Goal: Task Accomplishment & Management: Manage account settings

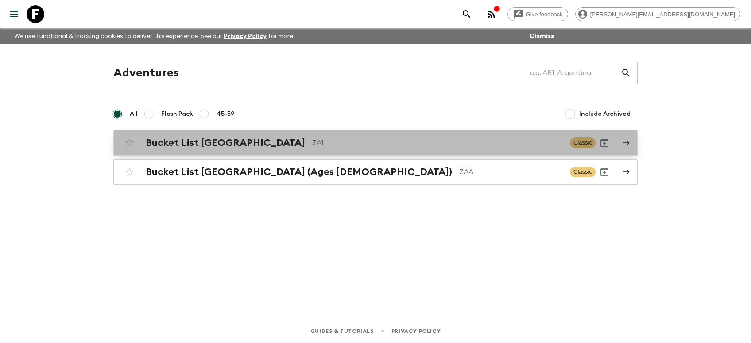
click at [211, 146] on h2 "Bucket List [GEOGRAPHIC_DATA]" at bounding box center [225, 143] width 159 height 12
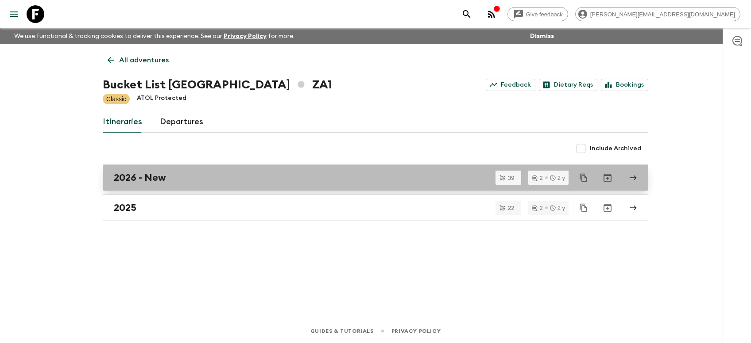
click at [131, 182] on h2 "2026 - New" at bounding box center [140, 178] width 52 height 12
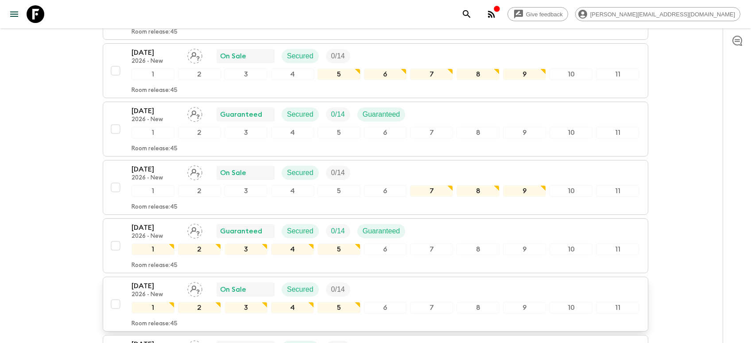
scroll to position [281, 0]
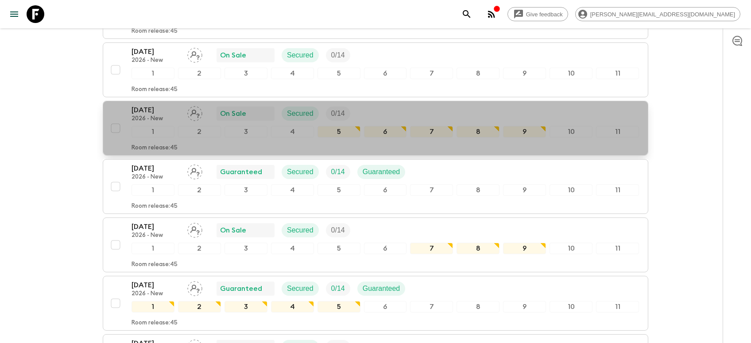
click at [154, 105] on p "[DATE]" at bounding box center [155, 110] width 49 height 11
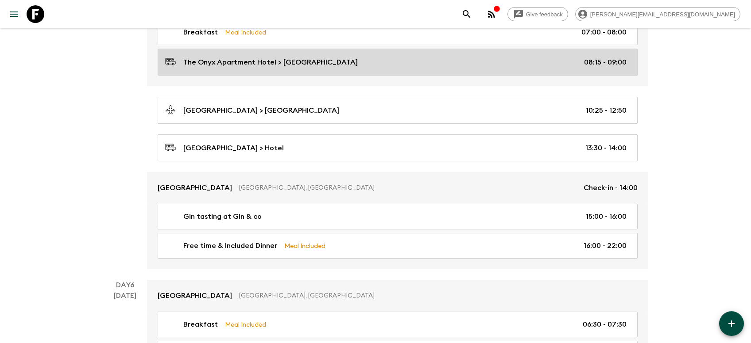
scroll to position [1079, 0]
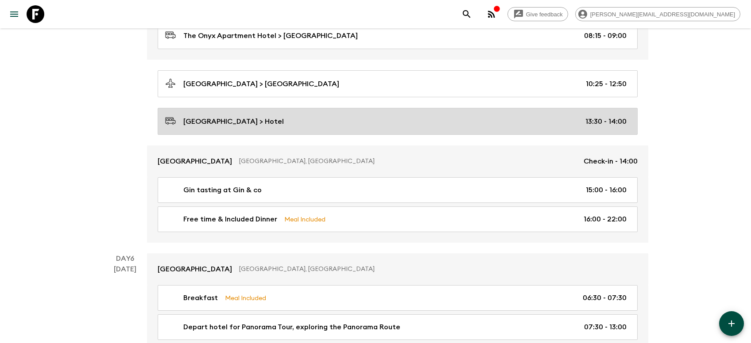
click at [269, 121] on p "[GEOGRAPHIC_DATA] > Hotel" at bounding box center [233, 121] width 100 height 11
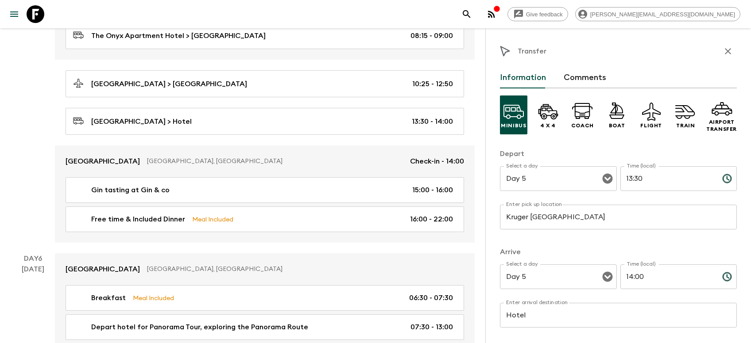
scroll to position [1032, 0]
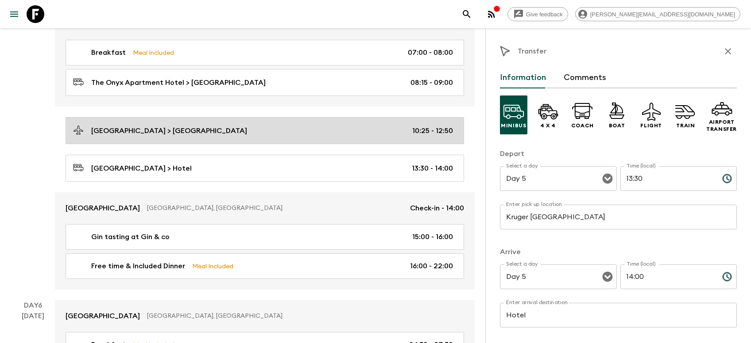
click at [243, 129] on p "[GEOGRAPHIC_DATA] > [GEOGRAPHIC_DATA]" at bounding box center [169, 131] width 156 height 11
type input "[GEOGRAPHIC_DATA]"
type input "Kruger [GEOGRAPHIC_DATA]"
type input "10:25"
type input "12:50"
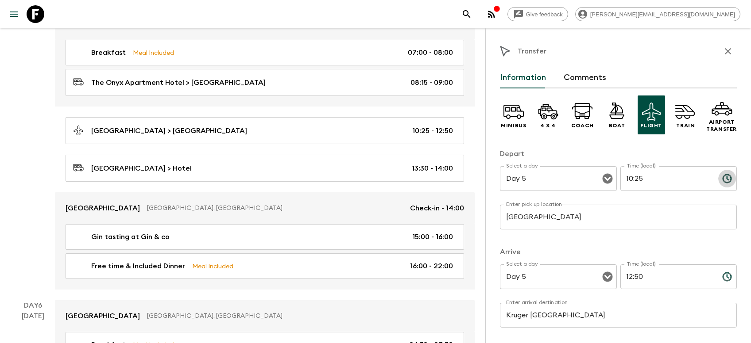
click at [726, 179] on icon "Choose time, selected time is 10:25 AM" at bounding box center [727, 179] width 3 height 4
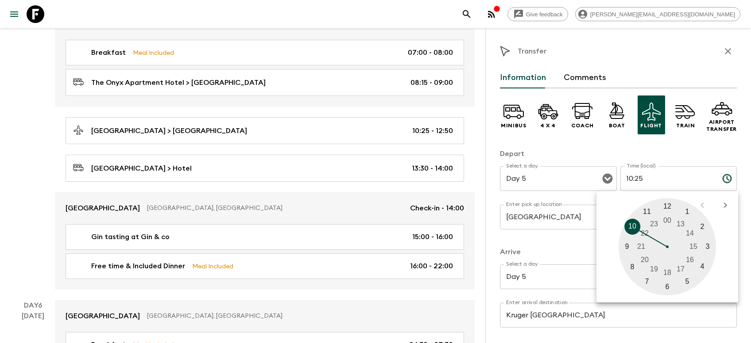
click at [632, 270] on div at bounding box center [666, 246] width 97 height 97
click at [669, 207] on div at bounding box center [666, 246] width 97 height 97
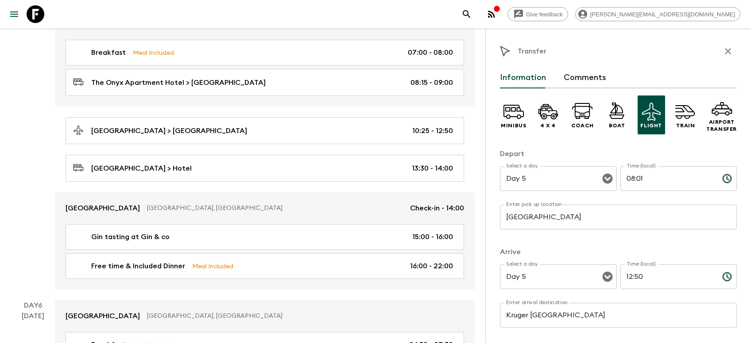
click at [725, 181] on icon "Choose time, selected time is 8:01 AM" at bounding box center [726, 178] width 11 height 11
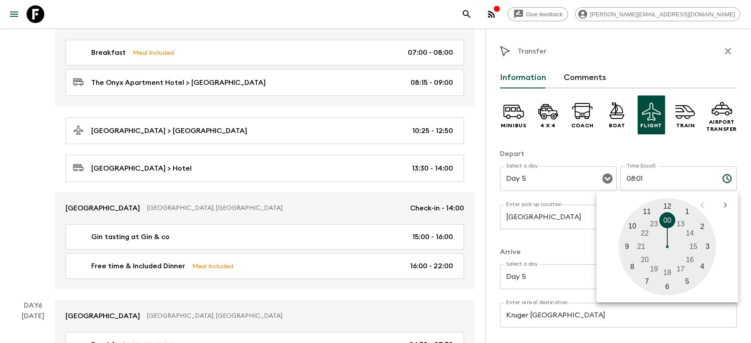
click at [665, 219] on div at bounding box center [666, 246] width 97 height 97
click at [646, 179] on input "00:01" at bounding box center [667, 178] width 95 height 25
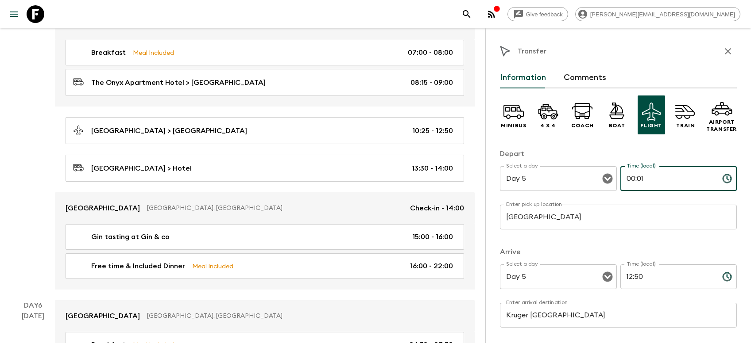
drag, startPoint x: 646, startPoint y: 179, endPoint x: 630, endPoint y: 179, distance: 15.9
click at [630, 179] on input "00:01" at bounding box center [667, 178] width 95 height 25
type input "08:00"
click at [726, 280] on icon "Choose time, selected time is 12:50 PM" at bounding box center [726, 277] width 11 height 11
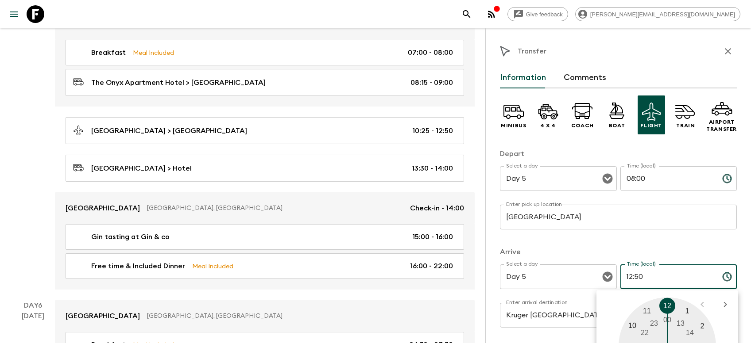
click at [643, 274] on input "12:50" at bounding box center [667, 277] width 95 height 25
drag, startPoint x: 645, startPoint y: 277, endPoint x: 607, endPoint y: 275, distance: 38.6
click at [620, 275] on input "12:50" at bounding box center [667, 277] width 95 height 25
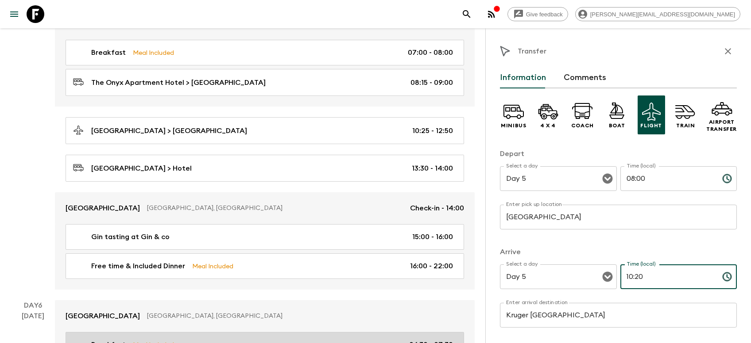
type input "10:20"
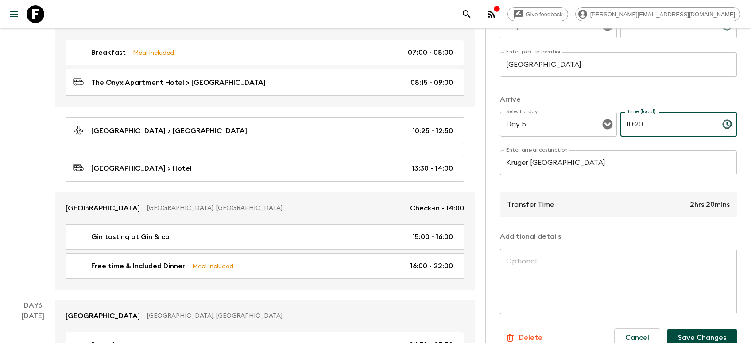
scroll to position [169, 0]
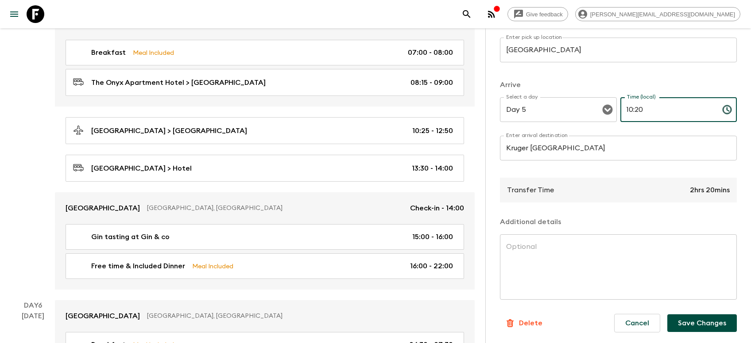
click at [684, 322] on button "Save Changes" at bounding box center [701, 324] width 69 height 18
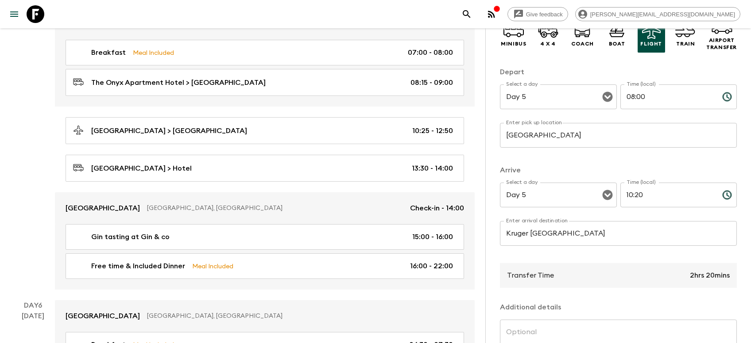
scroll to position [35, 0]
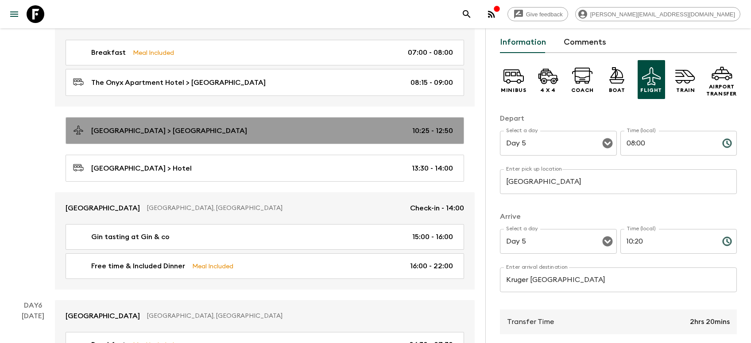
click at [195, 127] on p "[GEOGRAPHIC_DATA] > [GEOGRAPHIC_DATA]" at bounding box center [169, 131] width 156 height 11
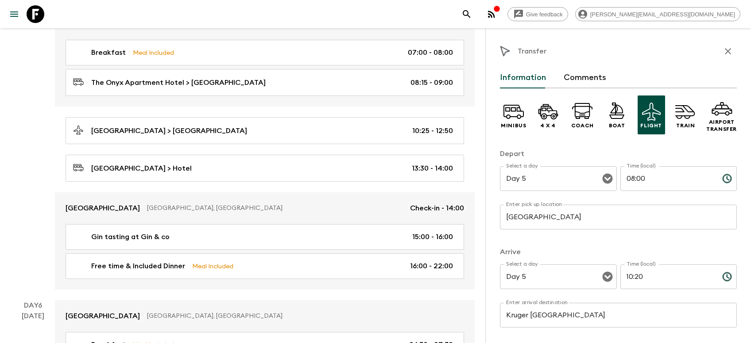
scroll to position [178, 0]
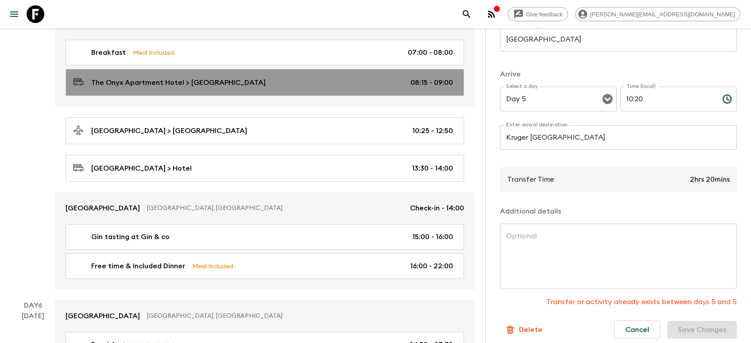
click at [186, 89] on link "The Onyx Apartment Hotel > [GEOGRAPHIC_DATA] 08:15 - 09:00" at bounding box center [264, 82] width 398 height 27
type input "The Onyx Apartment Hotel"
type input "[GEOGRAPHIC_DATA]"
type input "08:15"
type input "09:00"
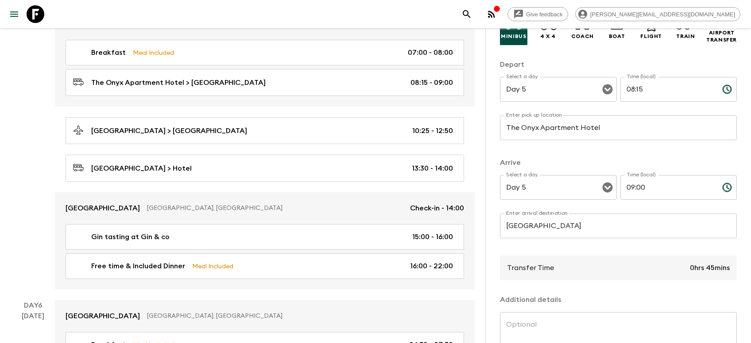
scroll to position [89, 0]
click at [665, 92] on input "08:15" at bounding box center [667, 89] width 95 height 25
drag, startPoint x: 655, startPoint y: 91, endPoint x: 618, endPoint y: 91, distance: 36.7
click at [620, 91] on input "08:15" at bounding box center [667, 89] width 95 height 25
type input "05:30"
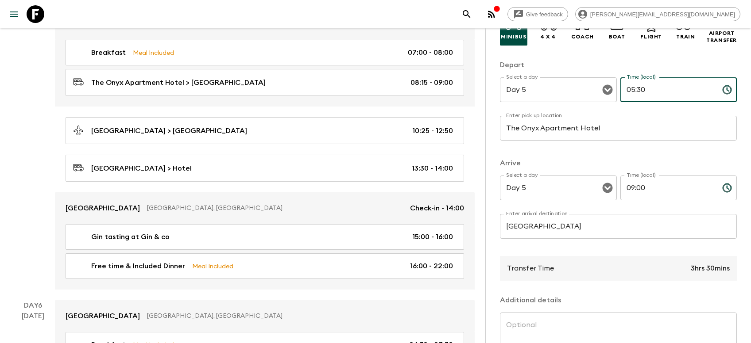
click at [688, 187] on input "09:00" at bounding box center [667, 188] width 95 height 25
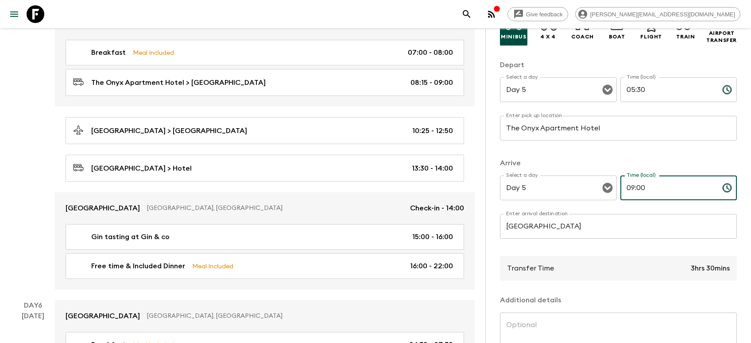
drag, startPoint x: 650, startPoint y: 189, endPoint x: 620, endPoint y: 190, distance: 29.2
click at [620, 190] on input "09:00" at bounding box center [667, 188] width 95 height 25
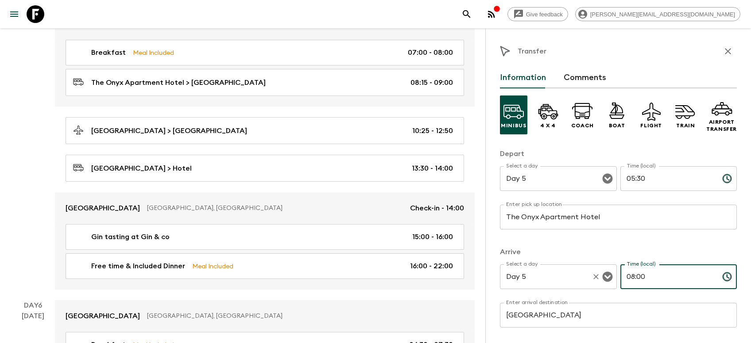
scroll to position [187, 0]
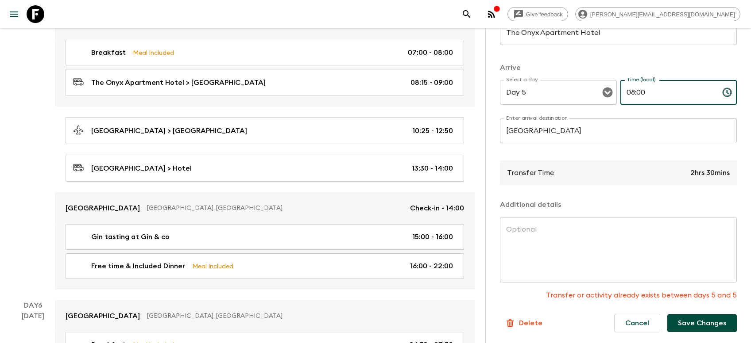
type input "08:00"
click at [690, 321] on button "Save Changes" at bounding box center [701, 324] width 69 height 18
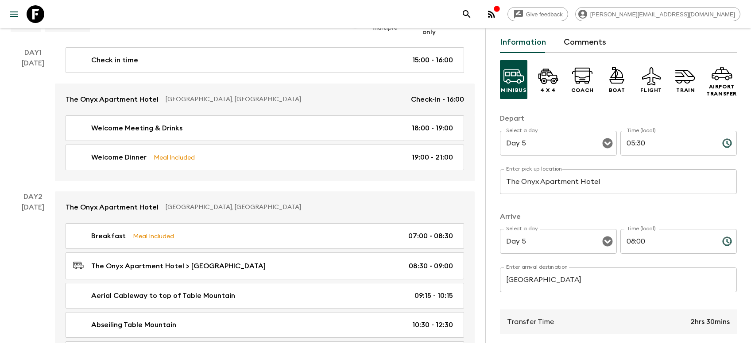
scroll to position [0, 0]
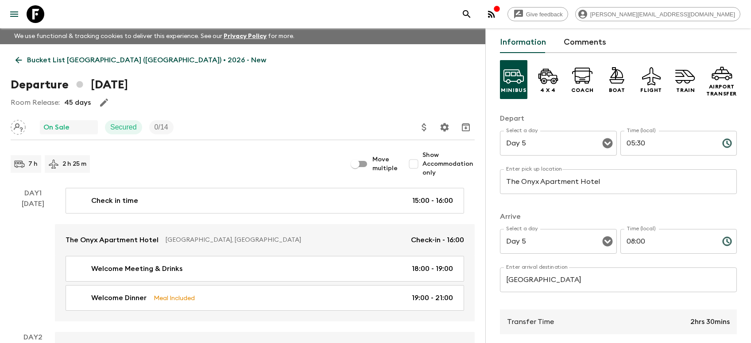
click at [67, 87] on h1 "Departure [DATE]" at bounding box center [69, 85] width 117 height 18
click at [53, 85] on h1 "Departure [DATE]" at bounding box center [69, 85] width 117 height 18
click at [128, 85] on h1 "Departure [DATE]" at bounding box center [69, 85] width 117 height 18
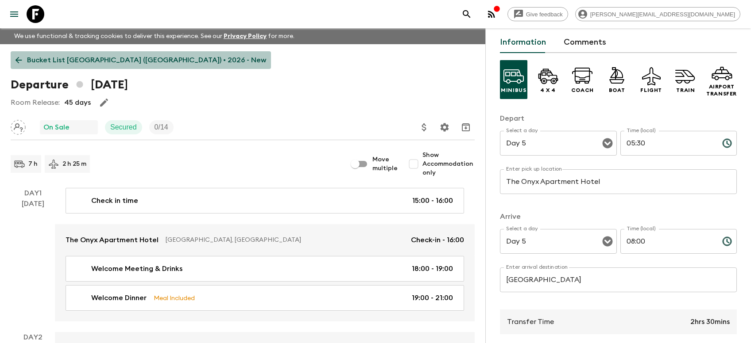
click at [151, 54] on link "Bucket List [GEOGRAPHIC_DATA] ([GEOGRAPHIC_DATA]) • 2026 - New" at bounding box center [141, 60] width 260 height 18
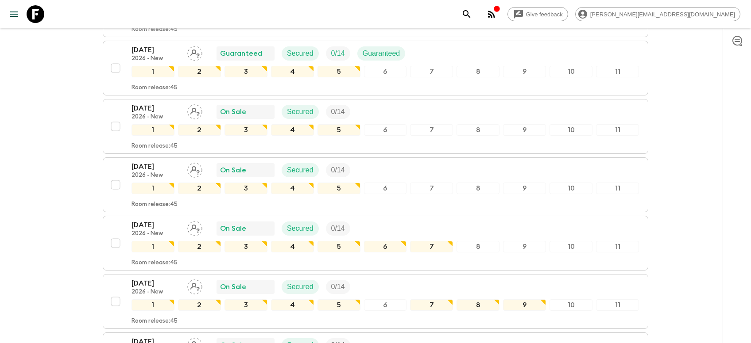
scroll to position [281, 0]
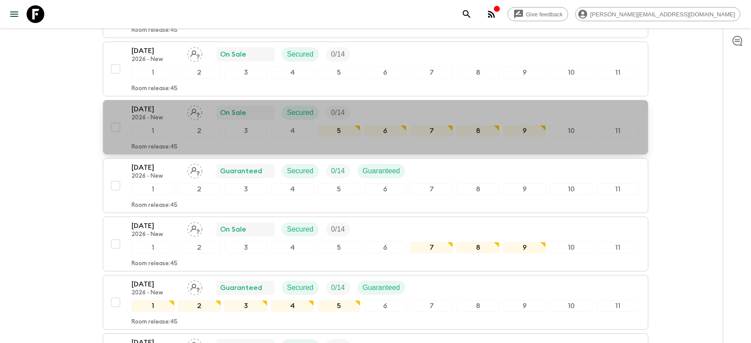
click at [149, 104] on p "[DATE]" at bounding box center [155, 109] width 49 height 11
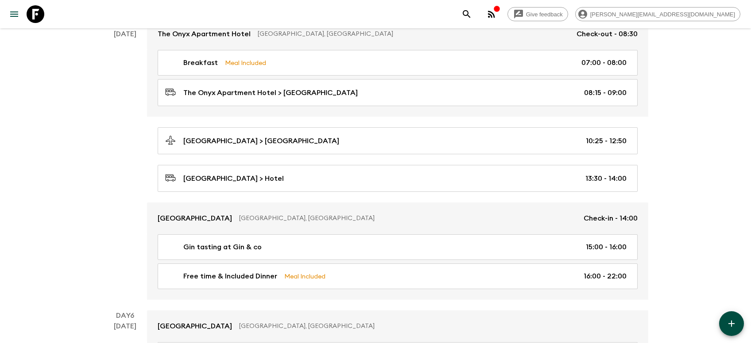
scroll to position [985, 0]
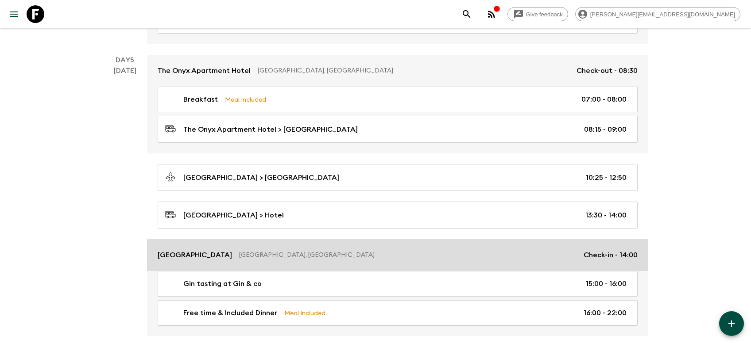
click at [481, 255] on p "[GEOGRAPHIC_DATA], [GEOGRAPHIC_DATA]" at bounding box center [407, 255] width 337 height 9
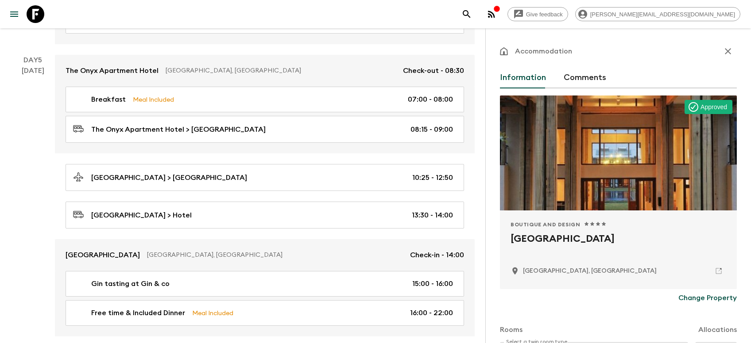
scroll to position [134, 0]
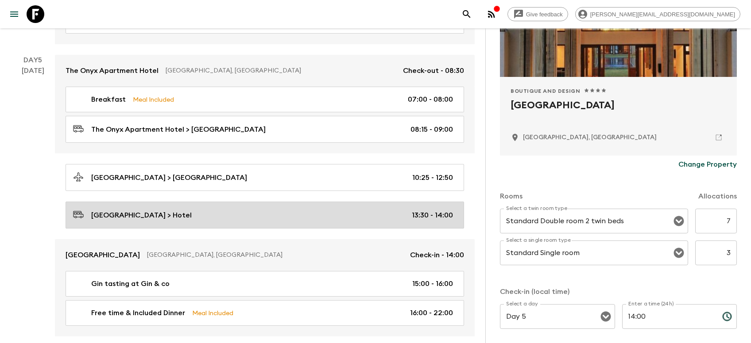
click at [189, 212] on p "[GEOGRAPHIC_DATA] > Hotel" at bounding box center [141, 215] width 100 height 11
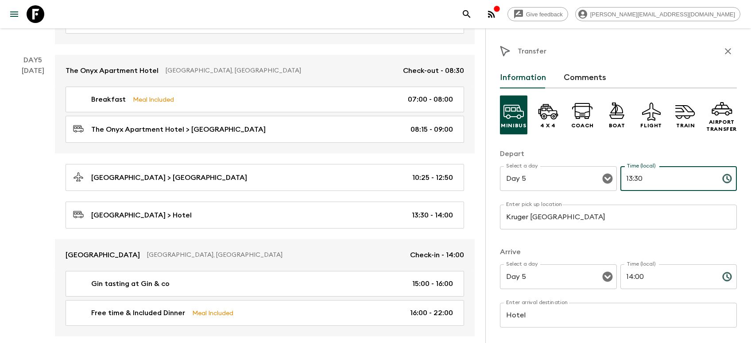
click at [684, 179] on input "13:30" at bounding box center [667, 178] width 95 height 25
drag, startPoint x: 645, startPoint y: 181, endPoint x: 625, endPoint y: 181, distance: 19.5
click at [625, 181] on input "13:30" at bounding box center [667, 178] width 95 height 25
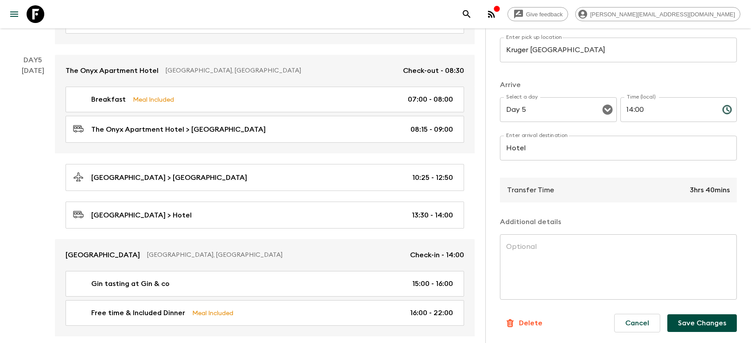
type input "10:20"
click at [695, 323] on button "Save Changes" at bounding box center [701, 324] width 69 height 18
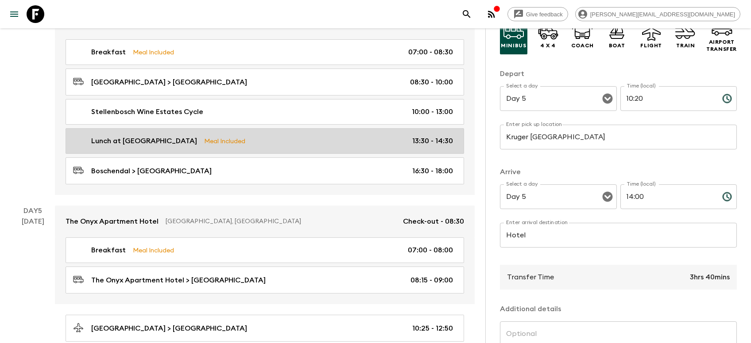
scroll to position [938, 0]
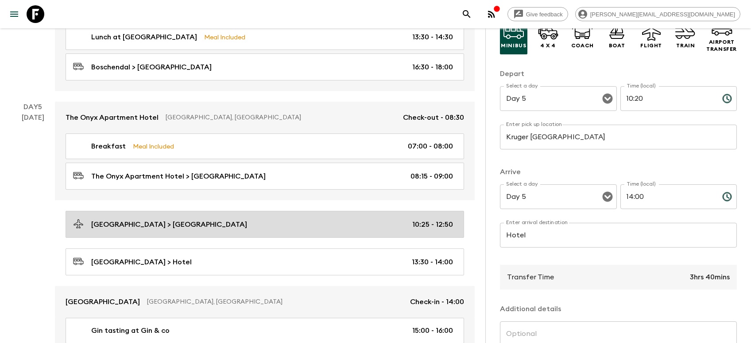
click at [192, 229] on link "[GEOGRAPHIC_DATA] > [GEOGRAPHIC_DATA] 10:25 - 12:50" at bounding box center [264, 224] width 398 height 27
type input "[GEOGRAPHIC_DATA]"
type input "Kruger [GEOGRAPHIC_DATA]"
type input "10:25"
type input "12:50"
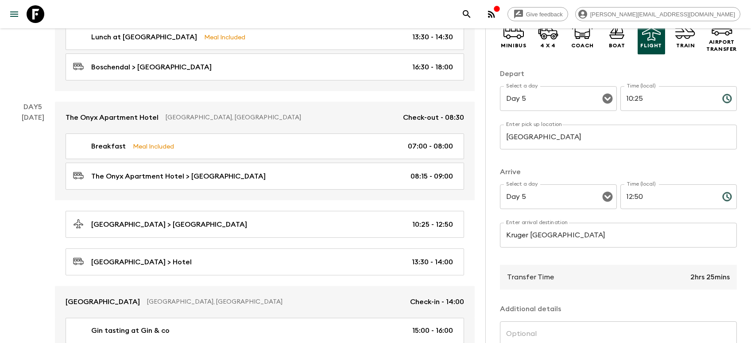
click at [660, 97] on input "10:25" at bounding box center [667, 98] width 95 height 25
drag, startPoint x: 661, startPoint y: 97, endPoint x: 625, endPoint y: 96, distance: 35.9
click at [625, 96] on input "10:25" at bounding box center [667, 98] width 95 height 25
click at [659, 104] on input "08:" at bounding box center [667, 98] width 95 height 25
type input "08:00"
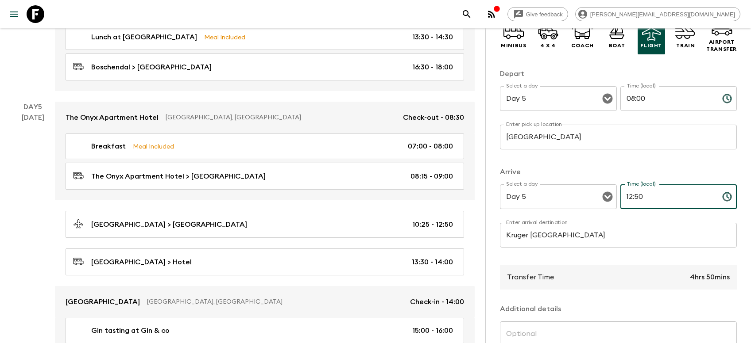
drag, startPoint x: 635, startPoint y: 200, endPoint x: 627, endPoint y: 201, distance: 8.9
click at [627, 201] on input "12:50" at bounding box center [667, 197] width 95 height 25
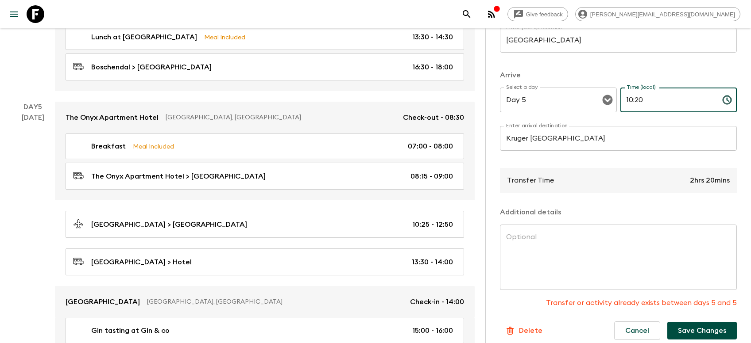
scroll to position [187, 0]
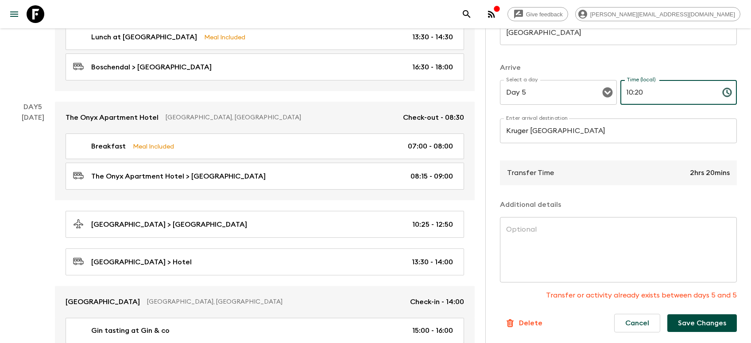
type input "10:20"
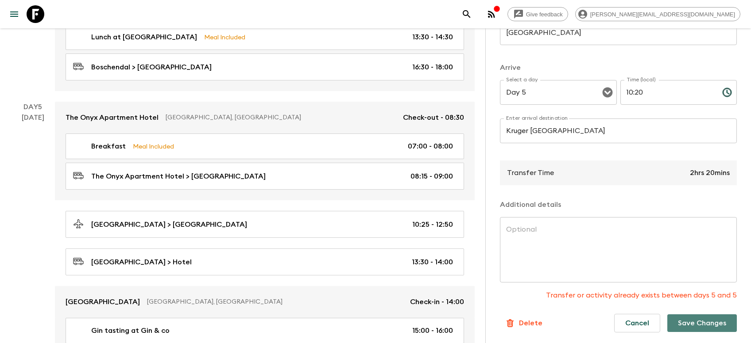
click at [690, 323] on button "Save Changes" at bounding box center [701, 324] width 69 height 18
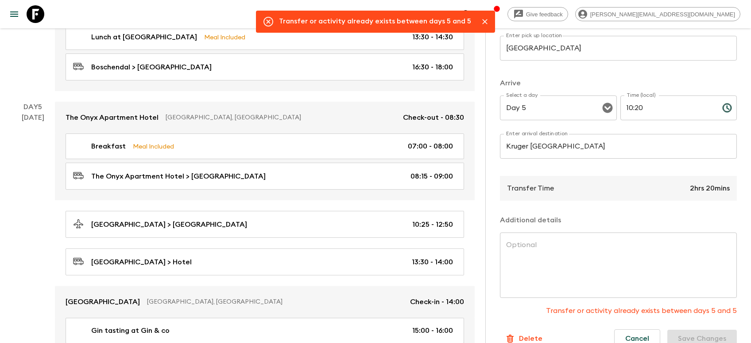
scroll to position [891, 0]
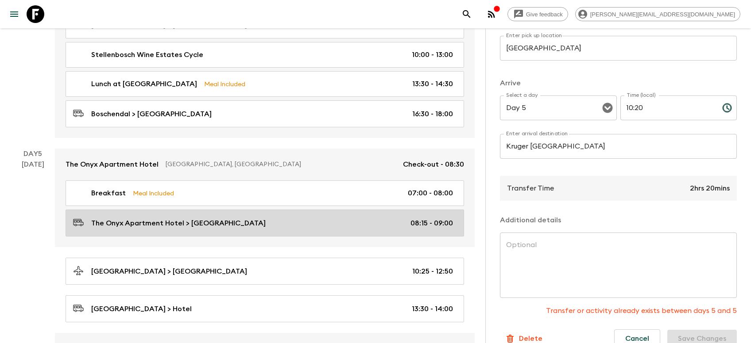
click at [188, 219] on p "The Onyx Apartment Hotel > [GEOGRAPHIC_DATA]" at bounding box center [178, 223] width 174 height 11
type input "The Onyx Apartment Hotel"
type input "[GEOGRAPHIC_DATA]"
type input "08:15"
type input "09:00"
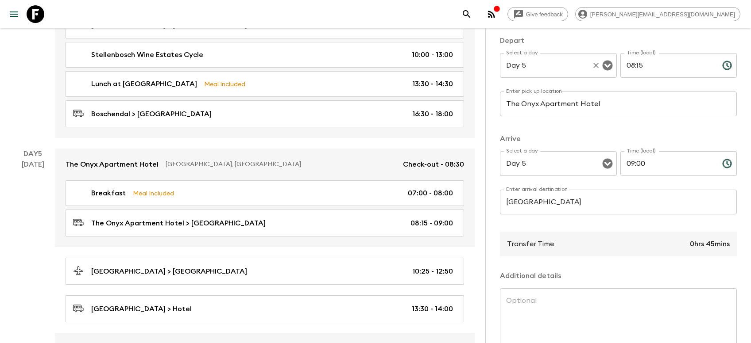
scroll to position [80, 0]
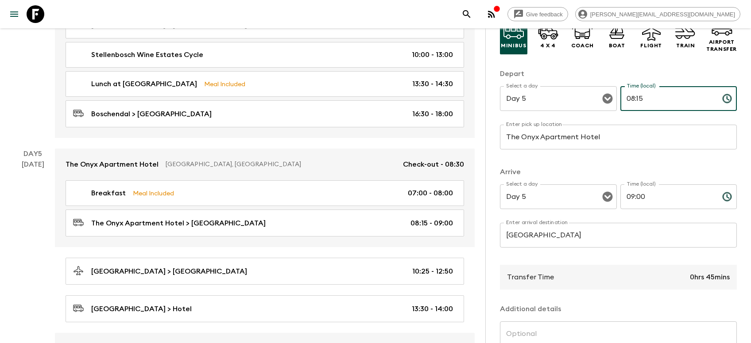
drag, startPoint x: 652, startPoint y: 96, endPoint x: 627, endPoint y: 96, distance: 25.2
click at [627, 96] on input "08:15" at bounding box center [667, 98] width 95 height 25
type input "05:30"
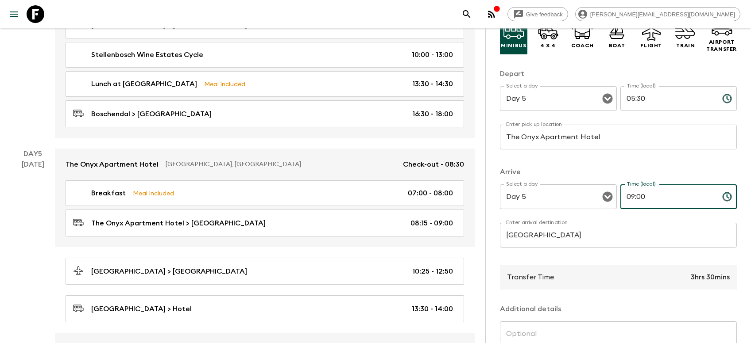
drag, startPoint x: 643, startPoint y: 200, endPoint x: 625, endPoint y: 197, distance: 18.8
click at [625, 197] on input "09:00" at bounding box center [667, 197] width 95 height 25
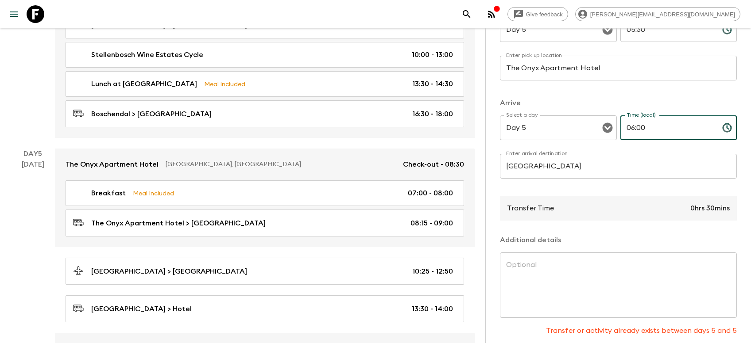
scroll to position [187, 0]
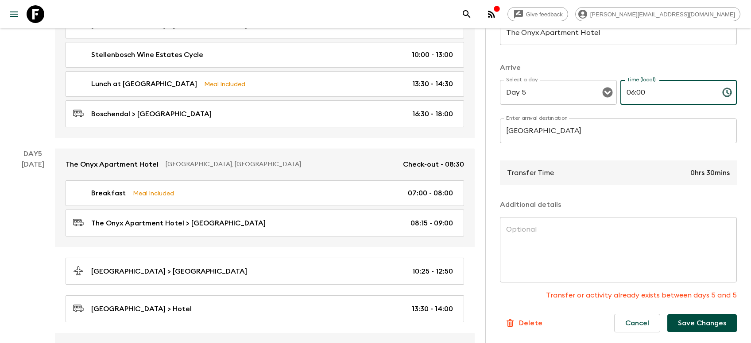
type input "06:00"
click at [686, 313] on div "Cancel Save Changes" at bounding box center [672, 323] width 130 height 33
click at [687, 325] on button "Save Changes" at bounding box center [701, 324] width 69 height 18
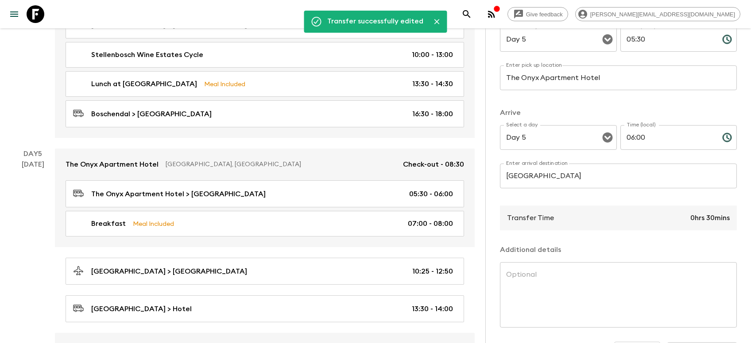
scroll to position [124, 0]
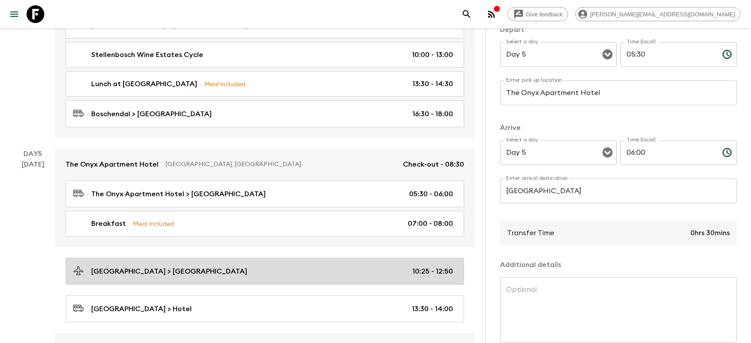
click at [305, 266] on div "[GEOGRAPHIC_DATA] > [GEOGRAPHIC_DATA] 10:25 - 12:50" at bounding box center [263, 272] width 380 height 12
type input "[GEOGRAPHIC_DATA]"
type input "Kruger [GEOGRAPHIC_DATA]"
type input "10:25"
type input "12:50"
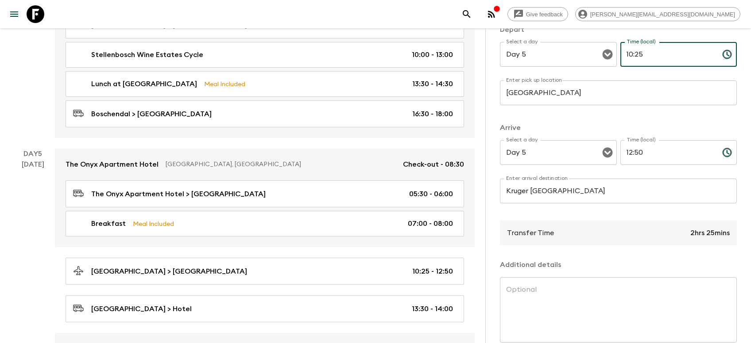
drag, startPoint x: 641, startPoint y: 57, endPoint x: 625, endPoint y: 56, distance: 16.0
click at [625, 56] on input "10:25" at bounding box center [667, 54] width 95 height 25
type input "08:00"
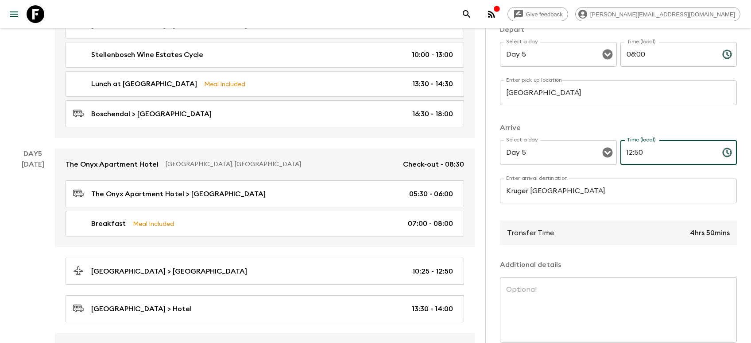
drag, startPoint x: 661, startPoint y: 153, endPoint x: 624, endPoint y: 153, distance: 36.3
click at [624, 153] on input "12:50" at bounding box center [667, 152] width 95 height 25
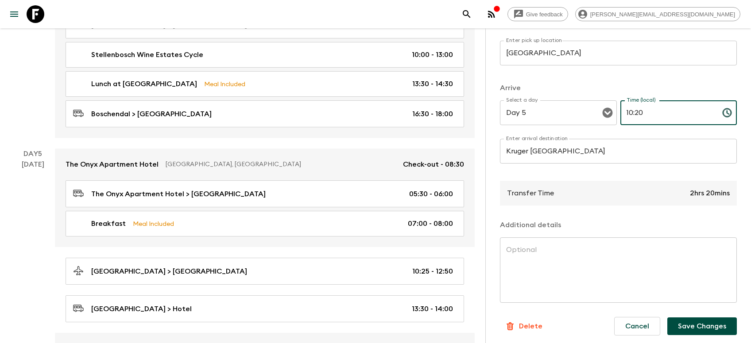
scroll to position [169, 0]
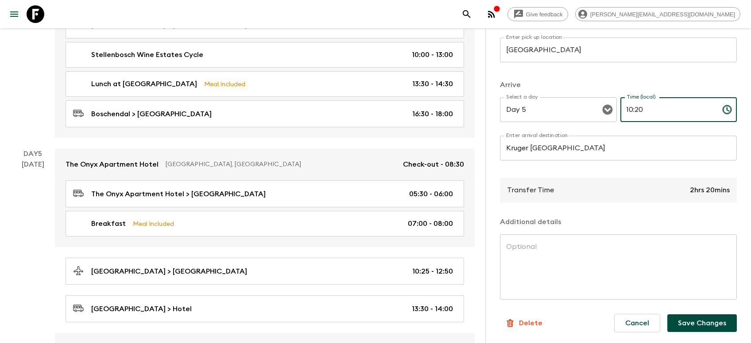
type input "10:20"
click at [693, 326] on button "Save Changes" at bounding box center [701, 324] width 69 height 18
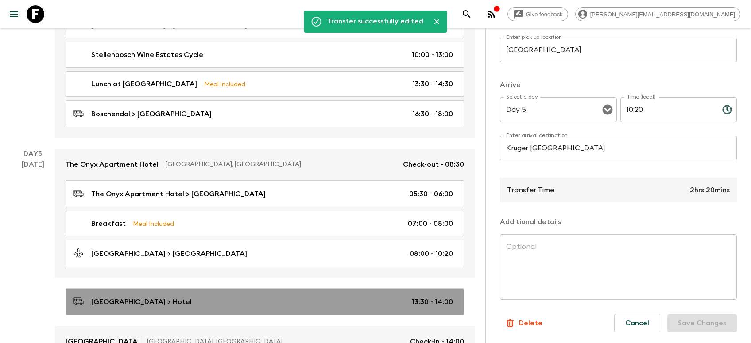
click at [367, 300] on div "[GEOGRAPHIC_DATA] > Hotel 13:30 - 14:00" at bounding box center [263, 302] width 380 height 12
type input "Kruger [GEOGRAPHIC_DATA]"
type input "Hotel"
type input "13:30"
type input "14:00"
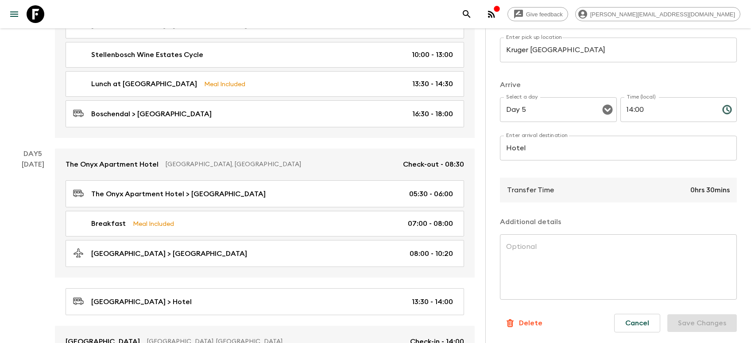
scroll to position [124, 0]
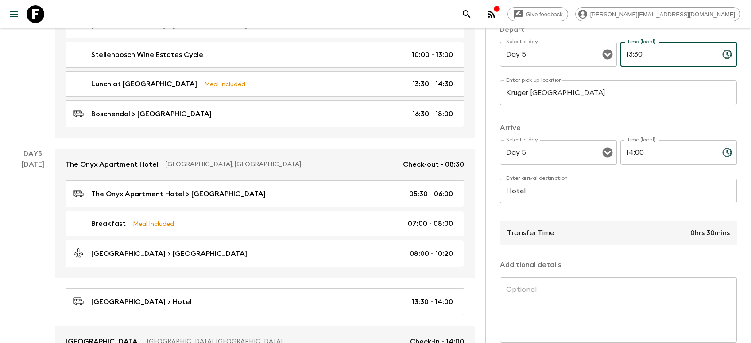
drag, startPoint x: 653, startPoint y: 50, endPoint x: 612, endPoint y: 54, distance: 41.4
click at [620, 54] on input "13:30" at bounding box center [667, 54] width 95 height 25
type input "10:20"
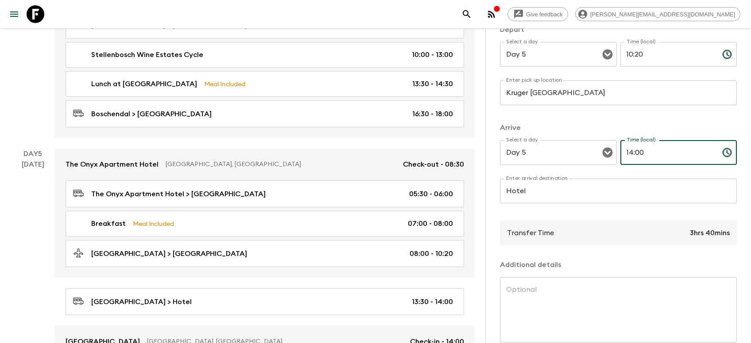
drag, startPoint x: 639, startPoint y: 150, endPoint x: 612, endPoint y: 155, distance: 28.0
click at [620, 155] on input "14:00" at bounding box center [667, 152] width 95 height 25
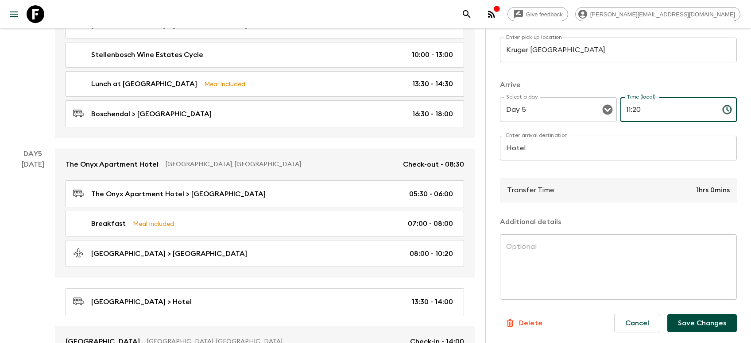
click at [654, 109] on input "11:20" at bounding box center [667, 109] width 95 height 25
type input "11:10"
click at [713, 323] on button "Save Changes" at bounding box center [701, 324] width 69 height 18
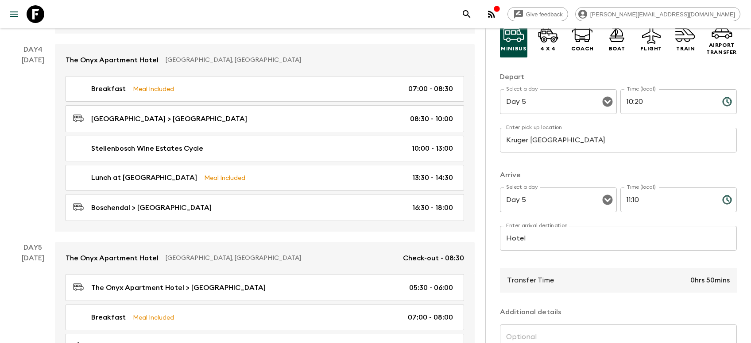
scroll to position [124, 0]
